Goal: Check status: Check status

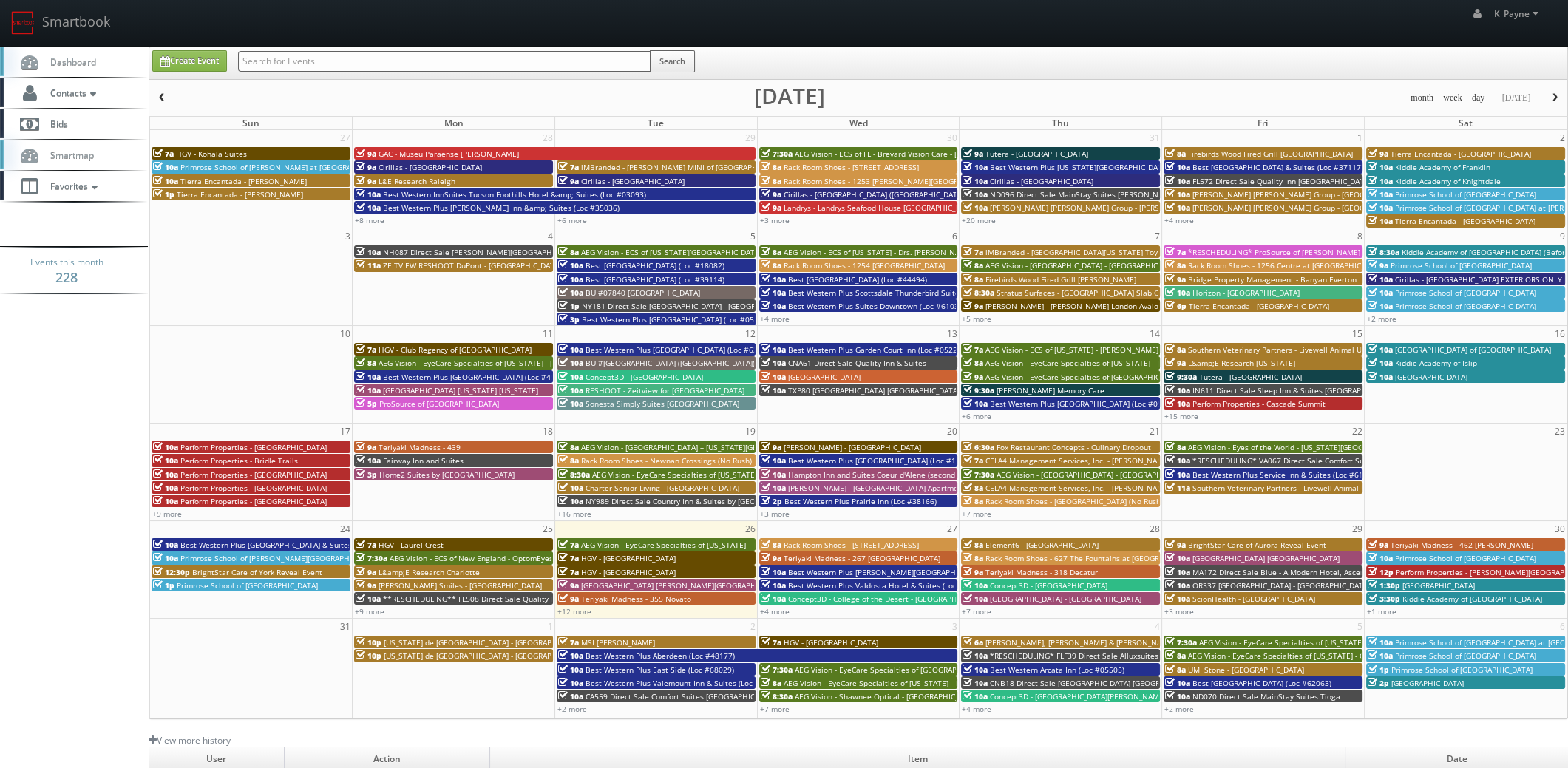
click at [364, 63] on input "text" at bounding box center [444, 60] width 412 height 21
type input "mo575"
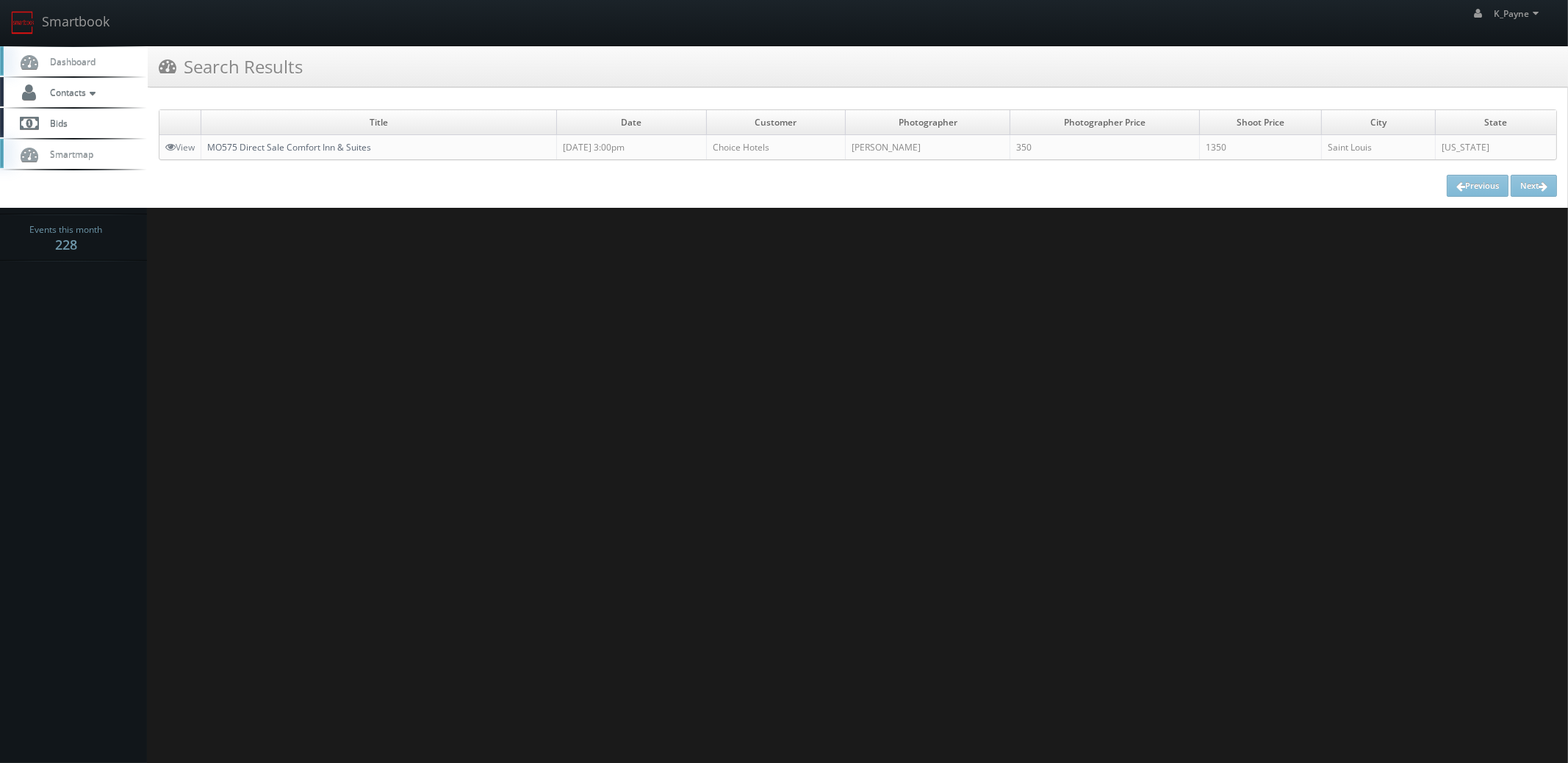
click at [323, 142] on link "MO575 Direct Sale Comfort Inn & Suites" at bounding box center [289, 147] width 163 height 13
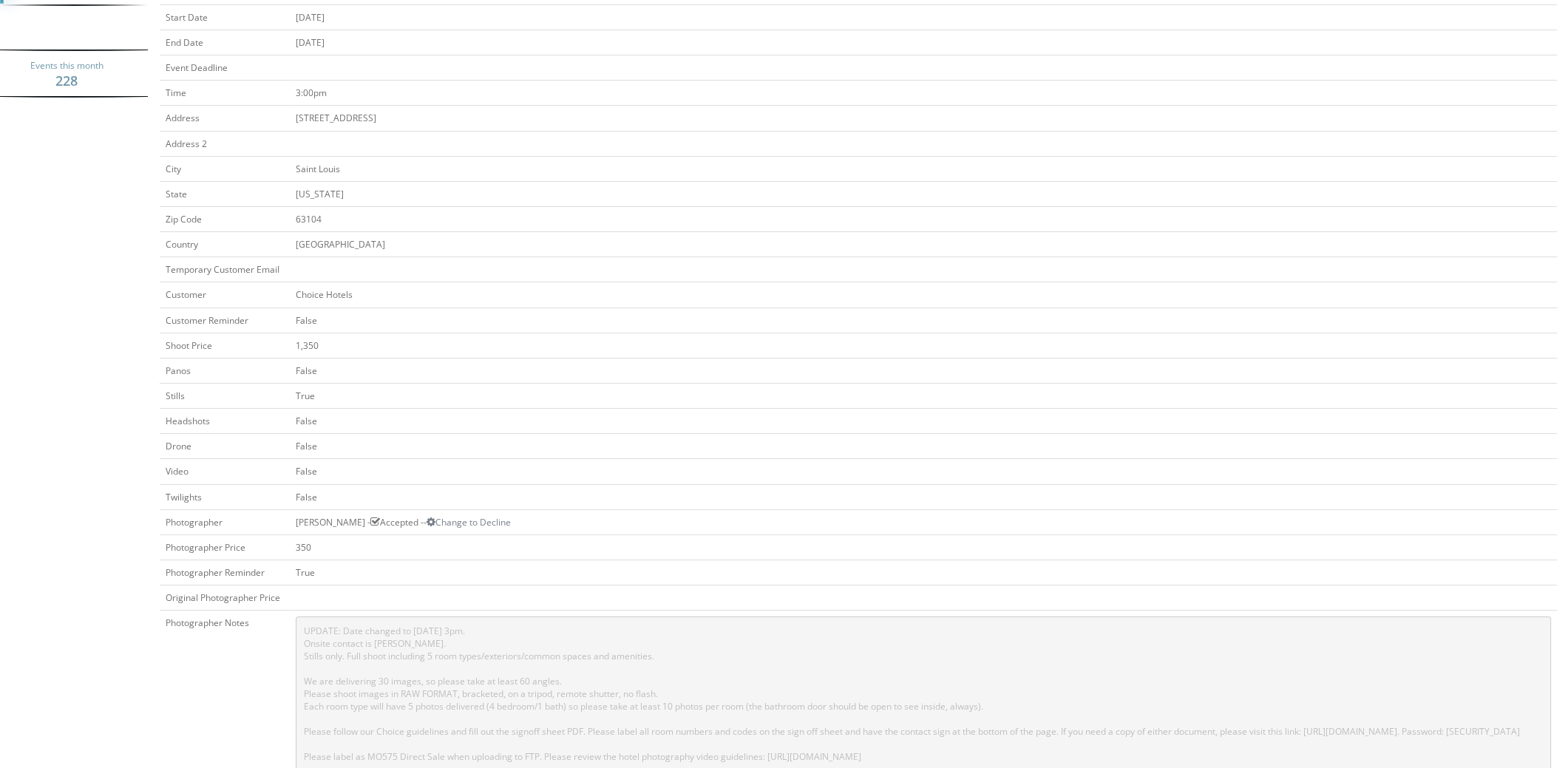
scroll to position [444, 0]
